Goal: Task Accomplishment & Management: Use online tool/utility

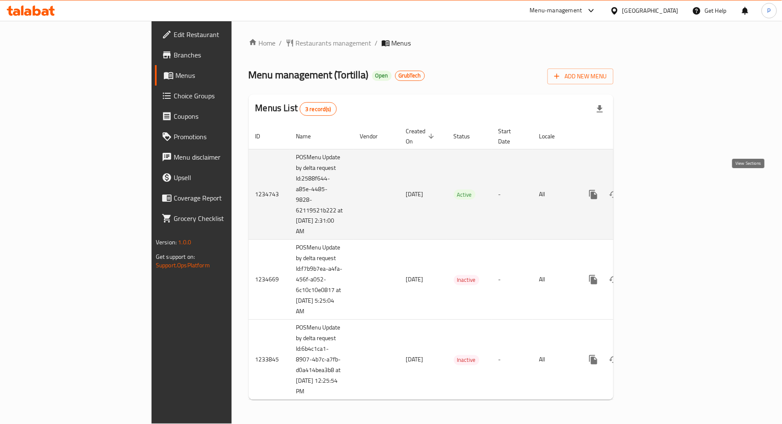
click at [658, 191] on icon "enhanced table" at bounding box center [655, 195] width 8 height 8
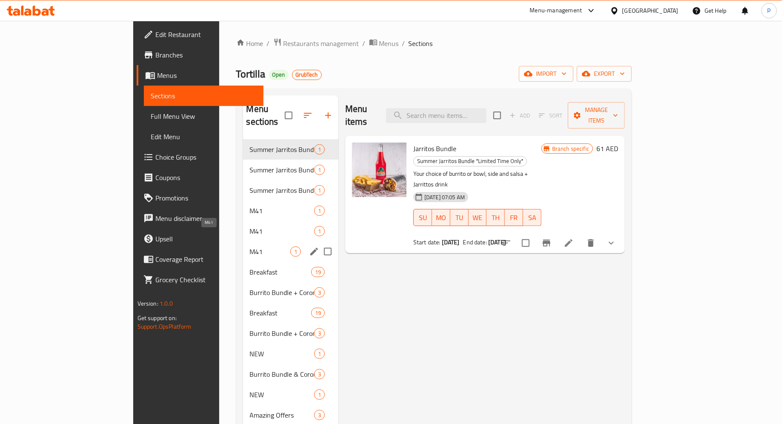
click at [250, 246] on span "M41" at bounding box center [270, 251] width 40 height 10
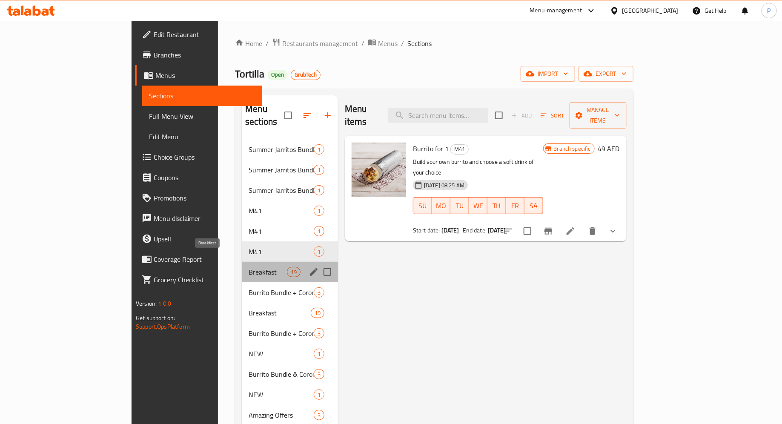
click at [249, 267] on span "Breakfast" at bounding box center [268, 272] width 38 height 10
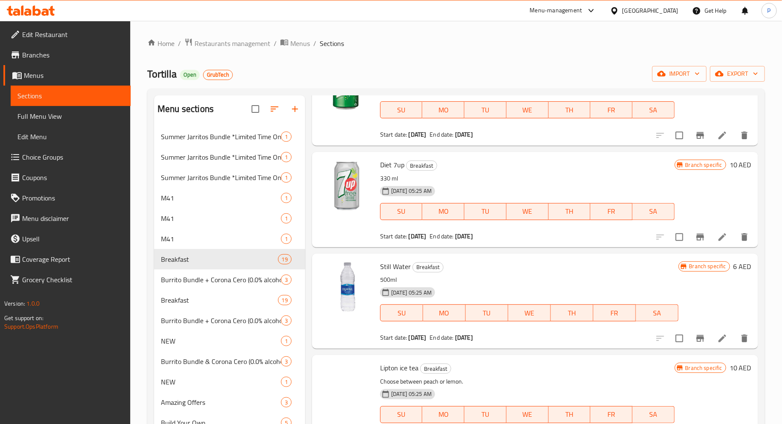
scroll to position [1096, 0]
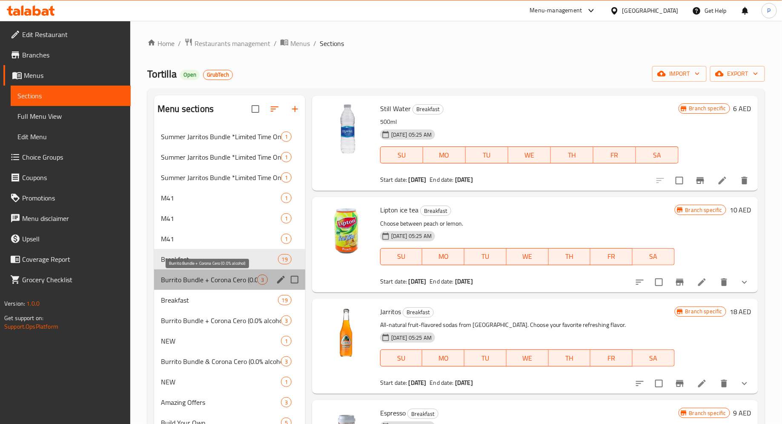
click at [217, 282] on span "Burrito Bundle + Corona Cero (0.0% alcohol)" at bounding box center [209, 280] width 96 height 10
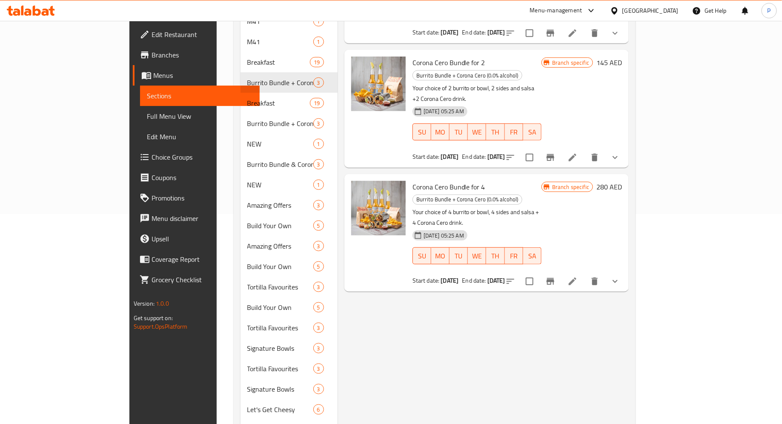
scroll to position [203, 0]
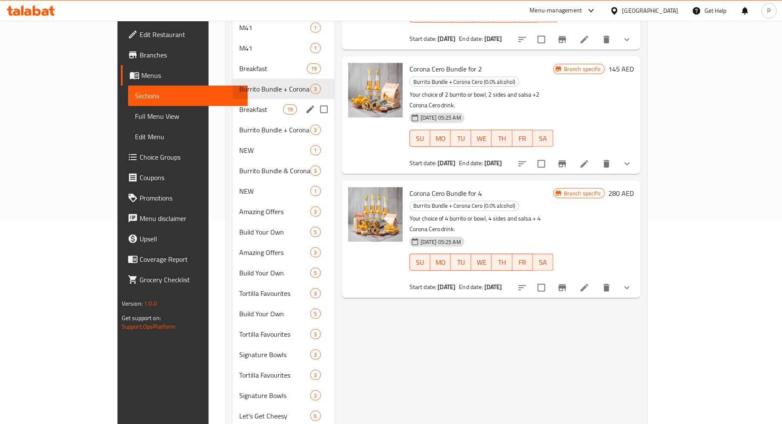
click at [232, 105] on div "Breakfast 19" at bounding box center [283, 109] width 102 height 20
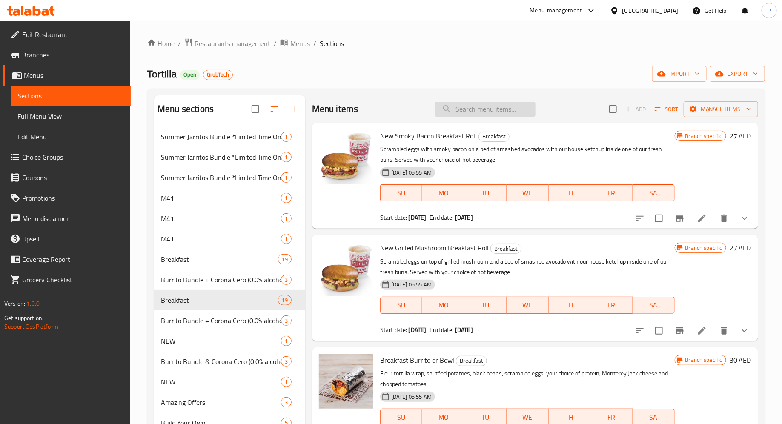
click at [454, 111] on input "search" at bounding box center [485, 109] width 100 height 15
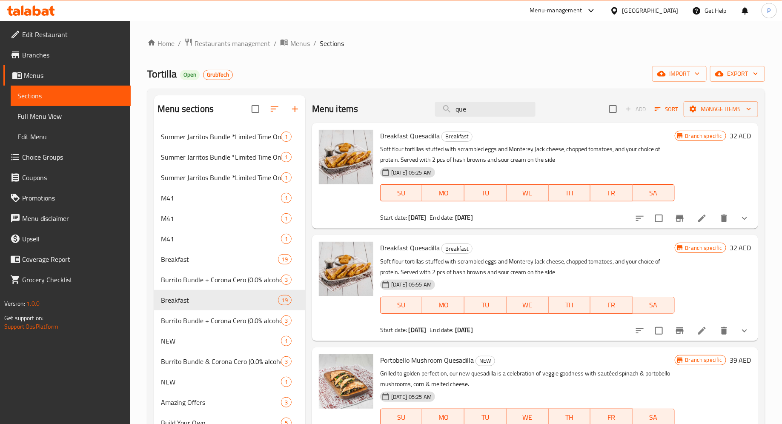
click at [418, 252] on span "Breakfast Quesadilla" at bounding box center [410, 247] width 60 height 13
copy span "Quesadilla"
click at [475, 110] on input "que" at bounding box center [485, 109] width 100 height 15
paste input "Quesadilla"
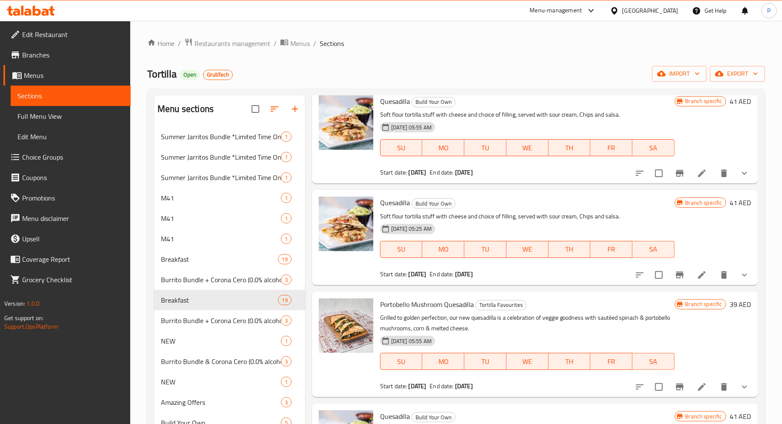
scroll to position [481, 0]
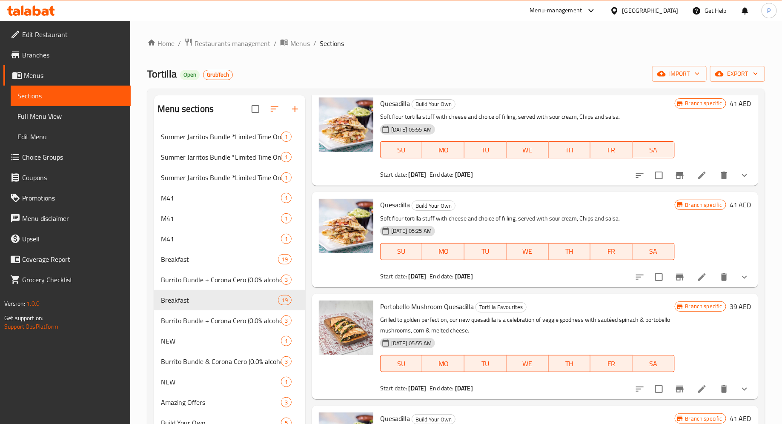
type input "Quesadilla"
click at [680, 177] on icon "Branch-specific-item" at bounding box center [680, 175] width 8 height 7
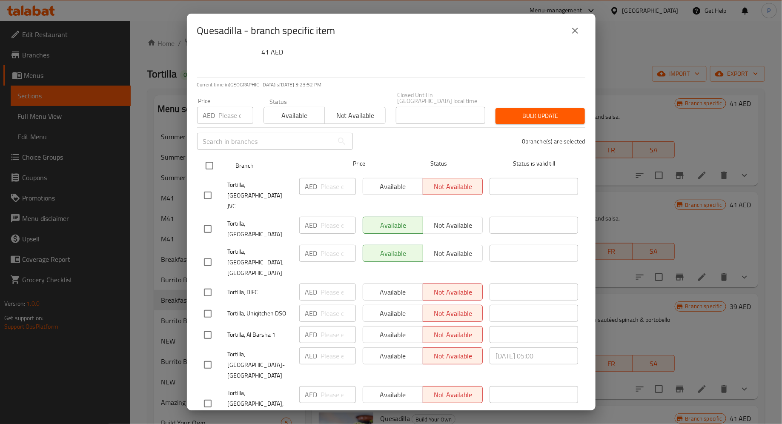
scroll to position [0, 0]
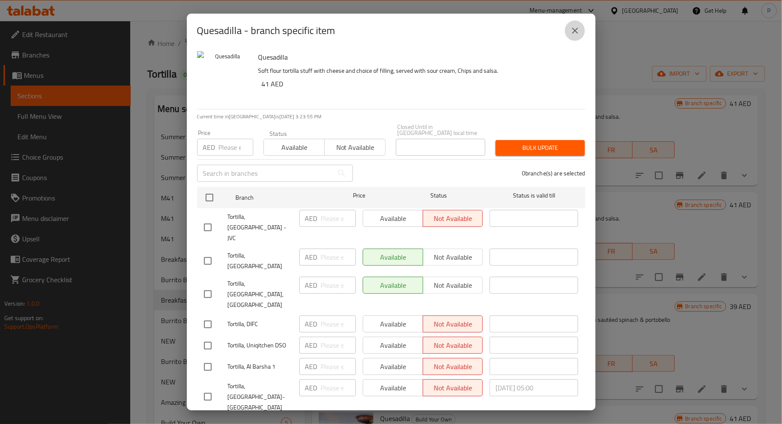
click at [574, 39] on button "close" at bounding box center [575, 30] width 20 height 20
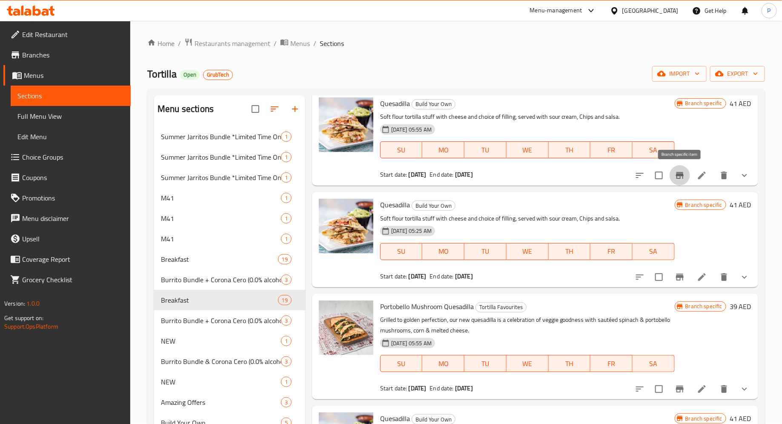
click at [683, 177] on icon "Branch-specific-item" at bounding box center [680, 175] width 10 height 10
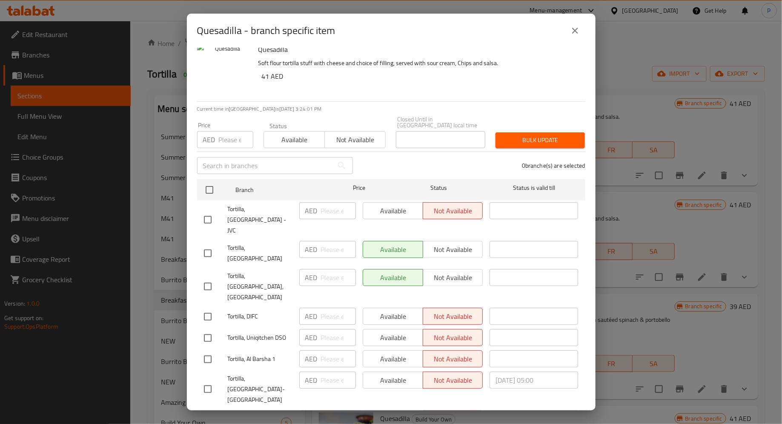
scroll to position [9, 0]
click at [624, 285] on div "Quesadilla - branch specific item Quesadilla Soft flour tortilla stuff with che…" at bounding box center [391, 212] width 782 height 424
click at [572, 35] on icon "close" at bounding box center [575, 31] width 10 height 10
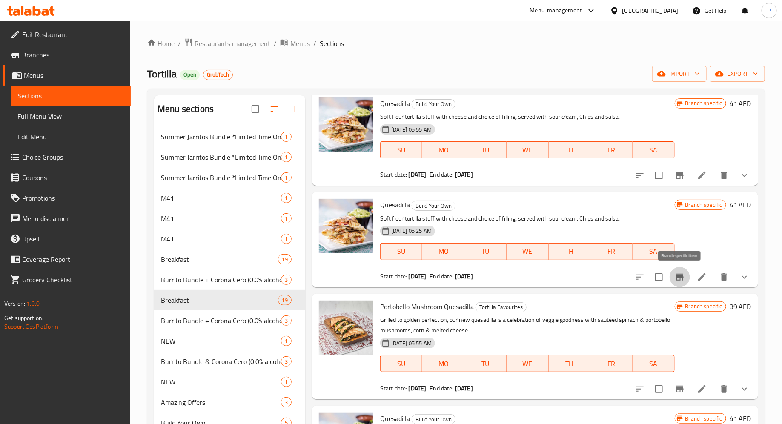
click at [681, 278] on icon "Branch-specific-item" at bounding box center [680, 277] width 10 height 10
